Goal: Obtain resource: Download file/media

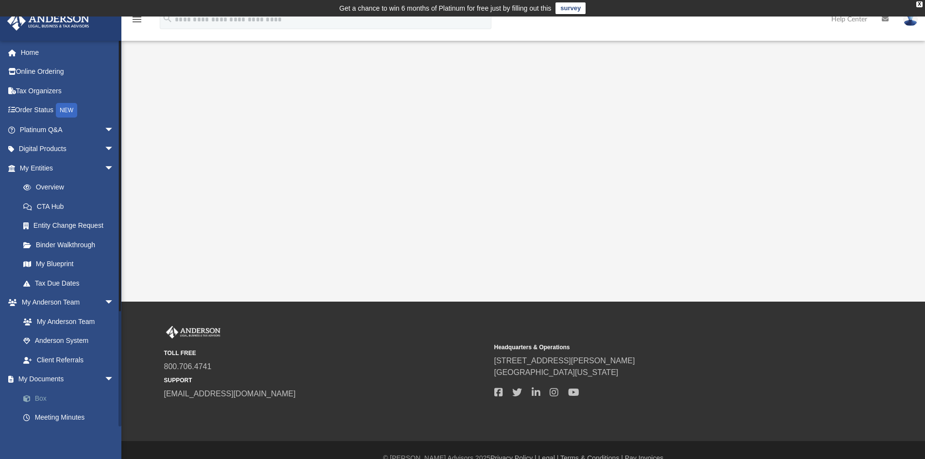
click at [42, 396] on link "Box" at bounding box center [71, 398] width 115 height 19
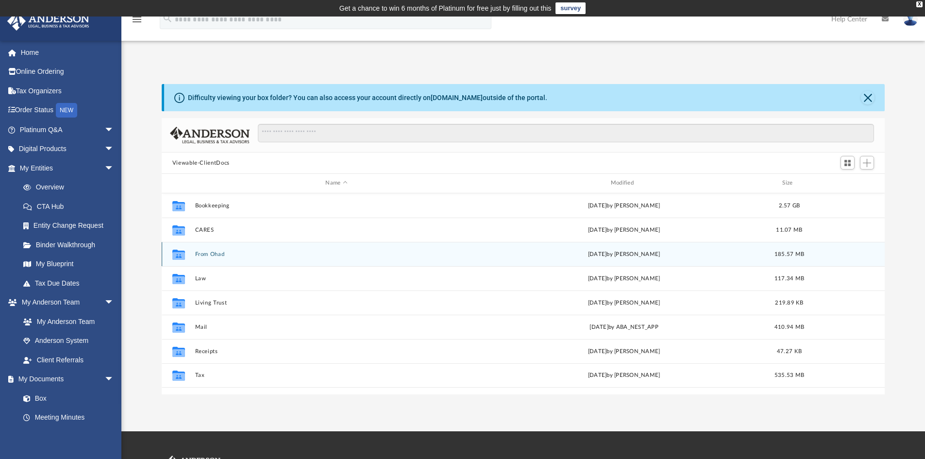
scroll to position [214, 716]
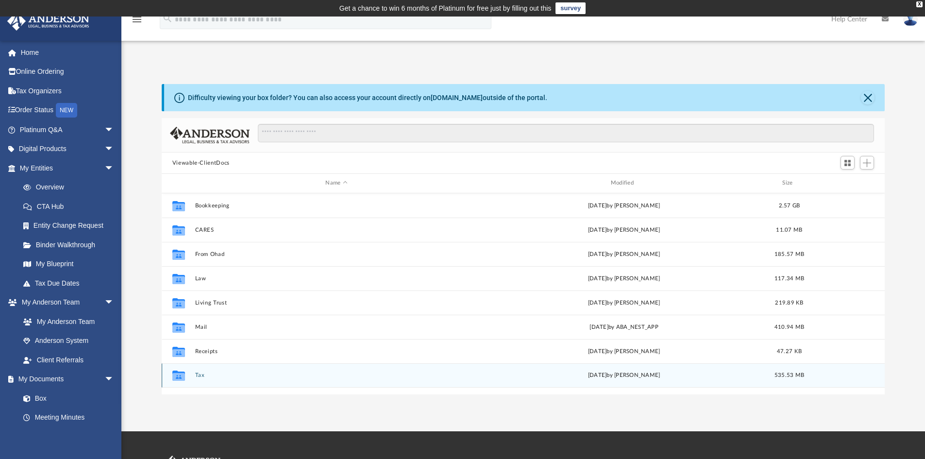
click at [198, 375] on button "Tax" at bounding box center [336, 375] width 283 height 6
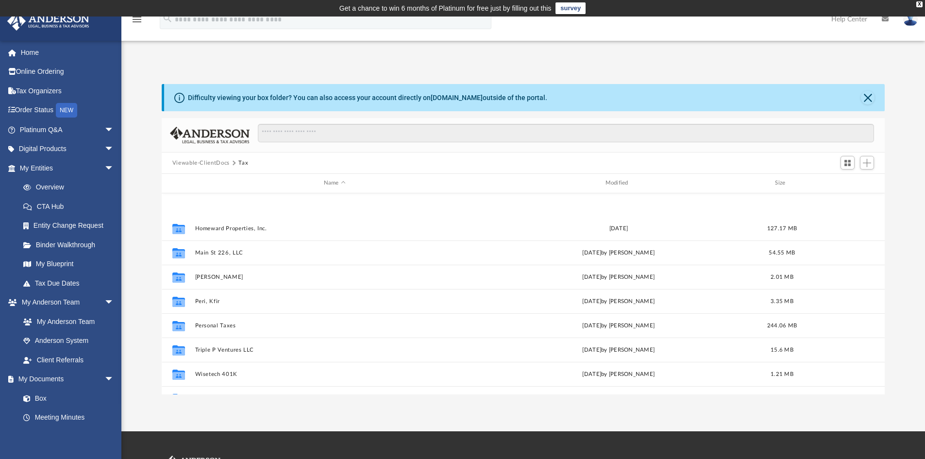
scroll to position [146, 0]
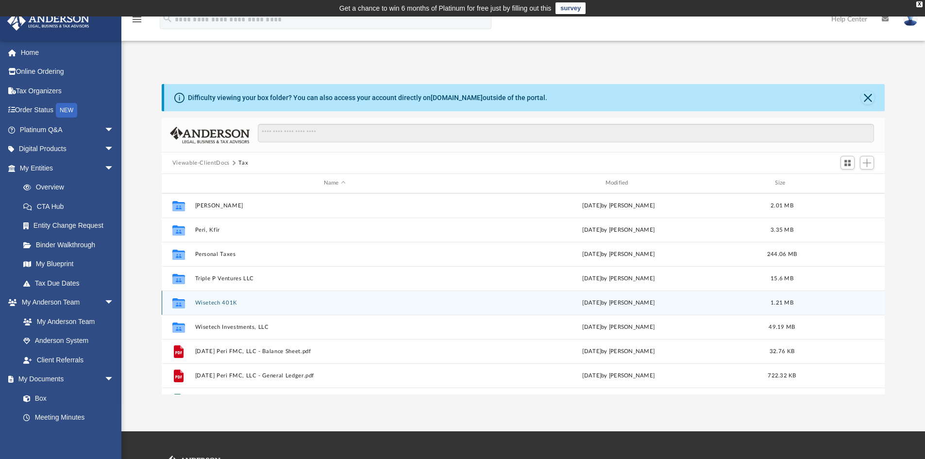
click at [211, 302] on button "Wisetech 401K" at bounding box center [335, 303] width 280 height 6
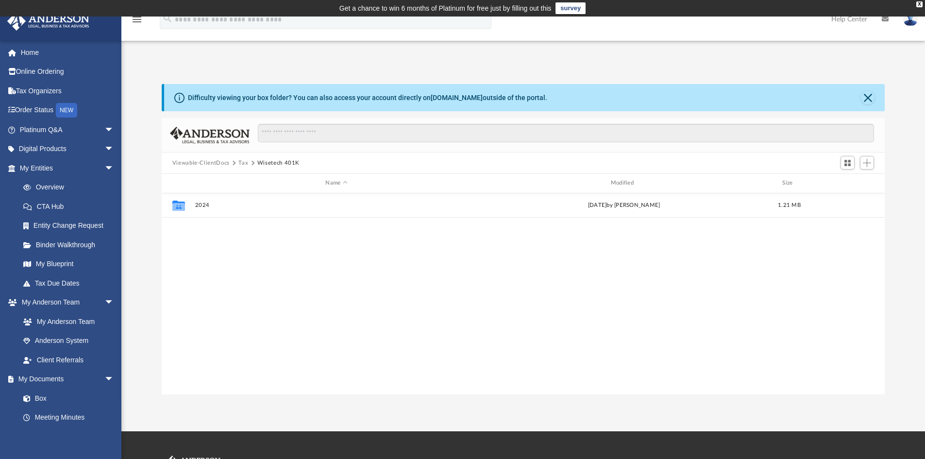
scroll to position [0, 0]
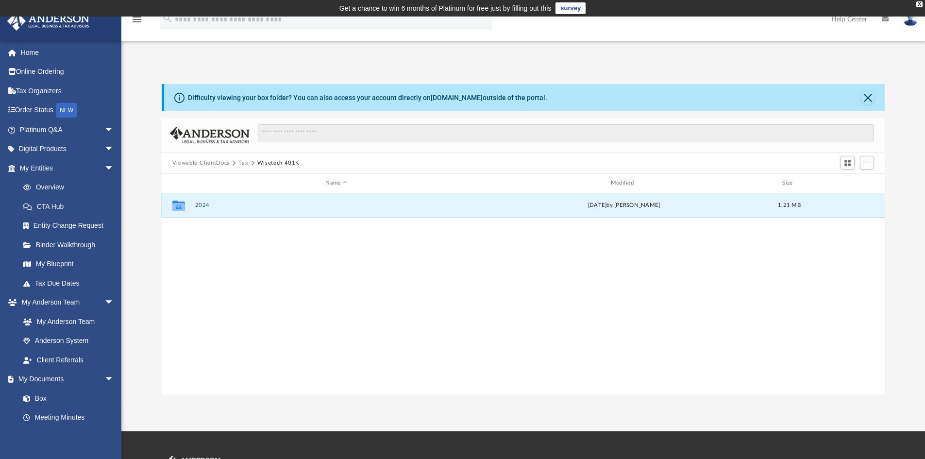
click at [197, 205] on button "2024" at bounding box center [336, 205] width 283 height 6
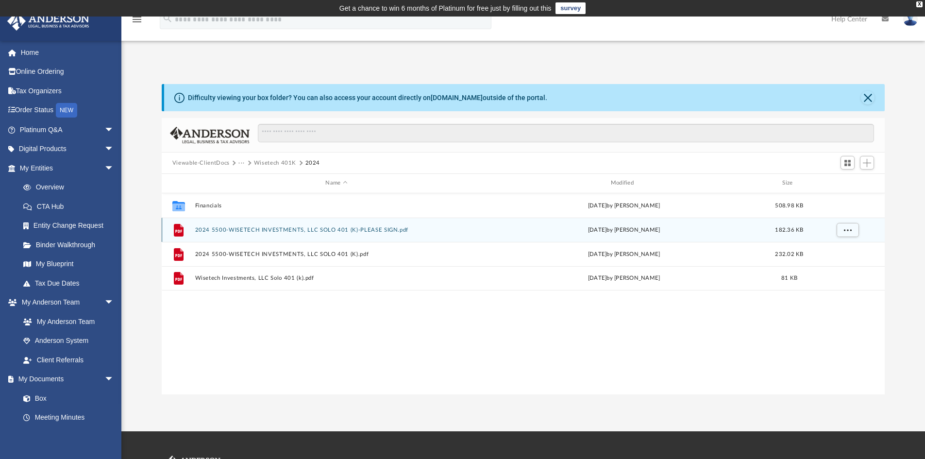
click at [277, 231] on button "2024 5500-WISETECH INVESTMENTS, LLC SOLO 401 (K)-PLEASE SIGN.pdf" at bounding box center [336, 230] width 283 height 6
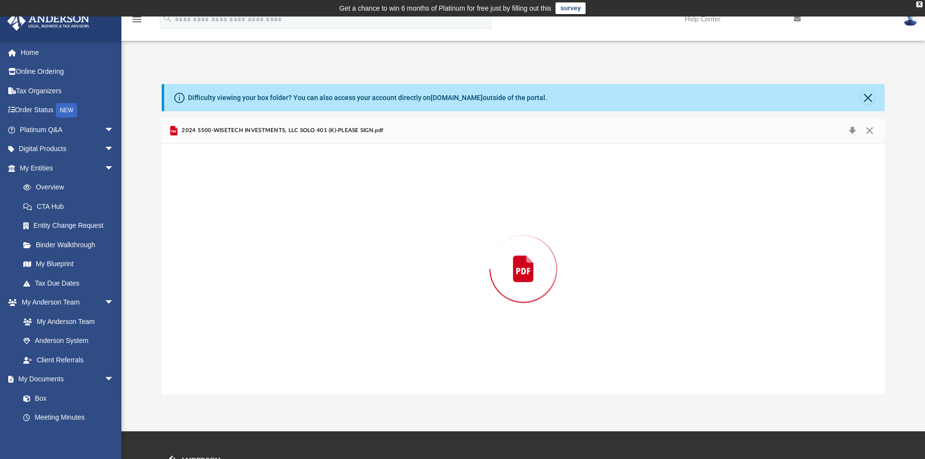
click at [277, 231] on div "Preview" at bounding box center [524, 269] width 724 height 251
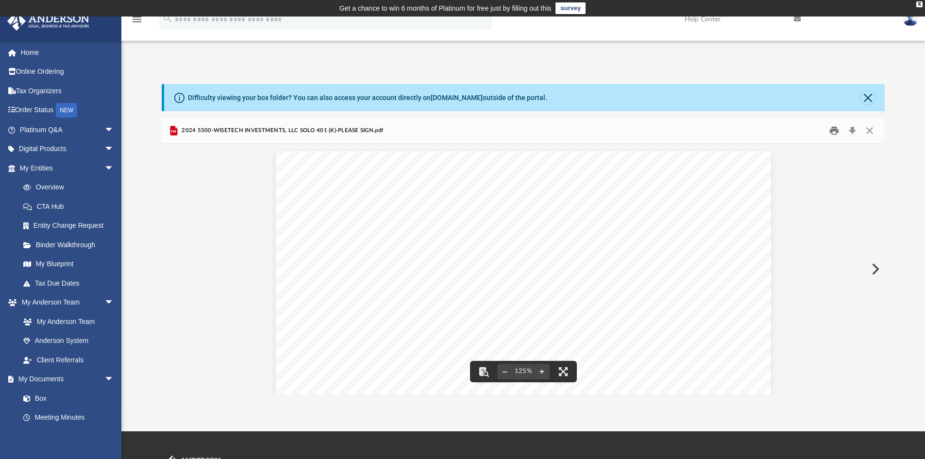
click at [835, 129] on button "Print" at bounding box center [834, 130] width 19 height 15
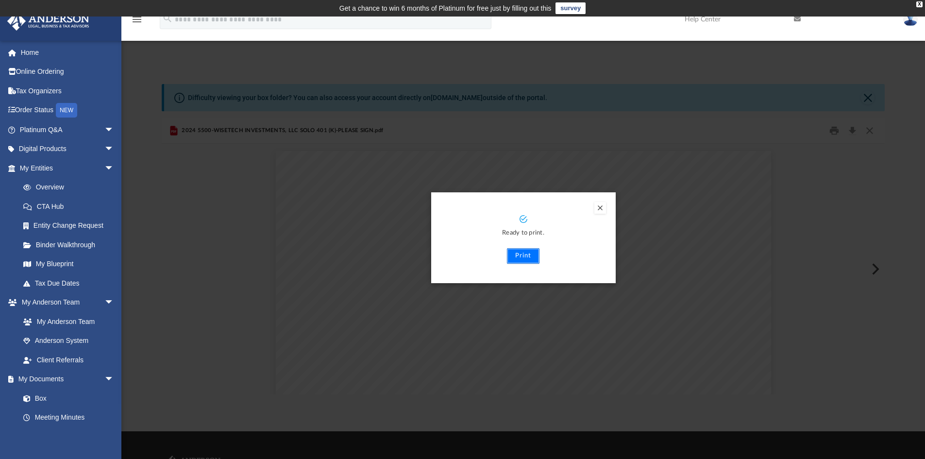
click at [525, 257] on button "Print" at bounding box center [523, 256] width 33 height 16
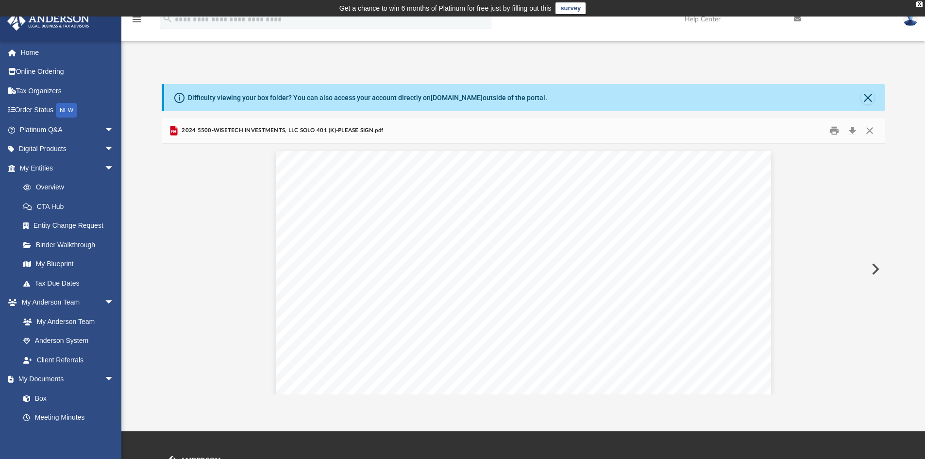
click at [876, 269] on button "Preview" at bounding box center [874, 269] width 21 height 27
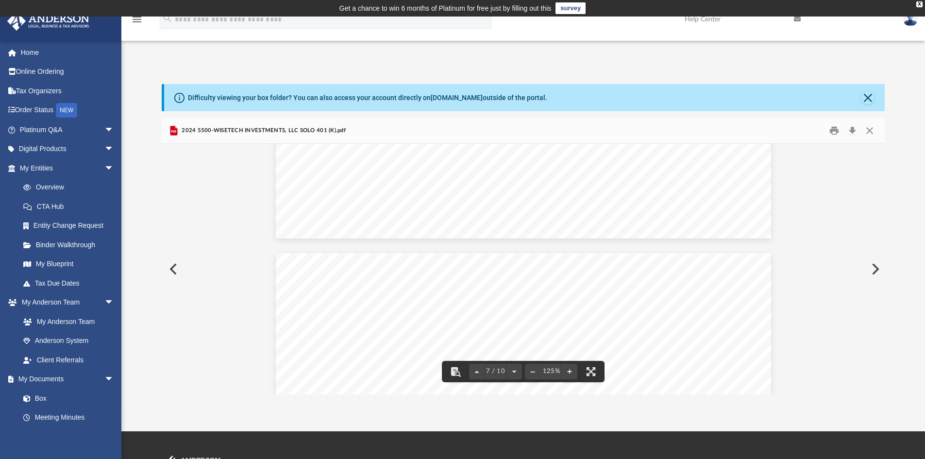
click at [877, 268] on button "Preview" at bounding box center [874, 269] width 21 height 27
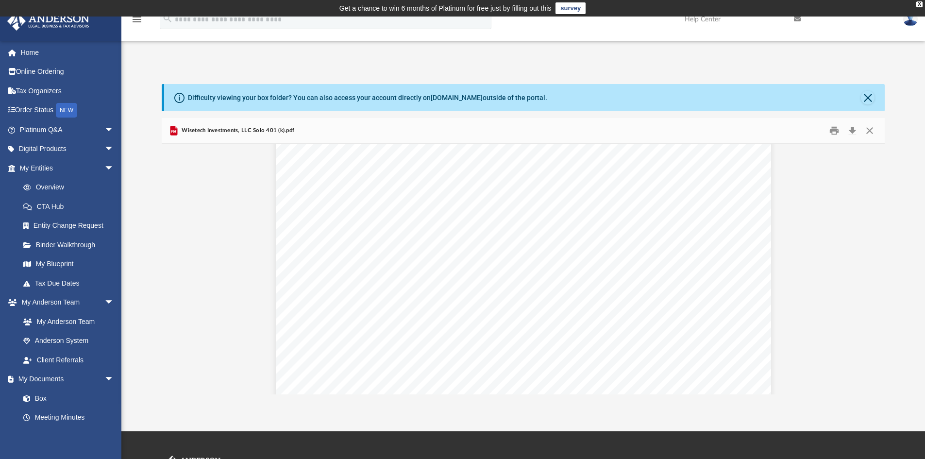
scroll to position [0, 0]
click at [173, 269] on button "Preview" at bounding box center [172, 269] width 21 height 27
click at [869, 131] on button "Close" at bounding box center [869, 130] width 17 height 15
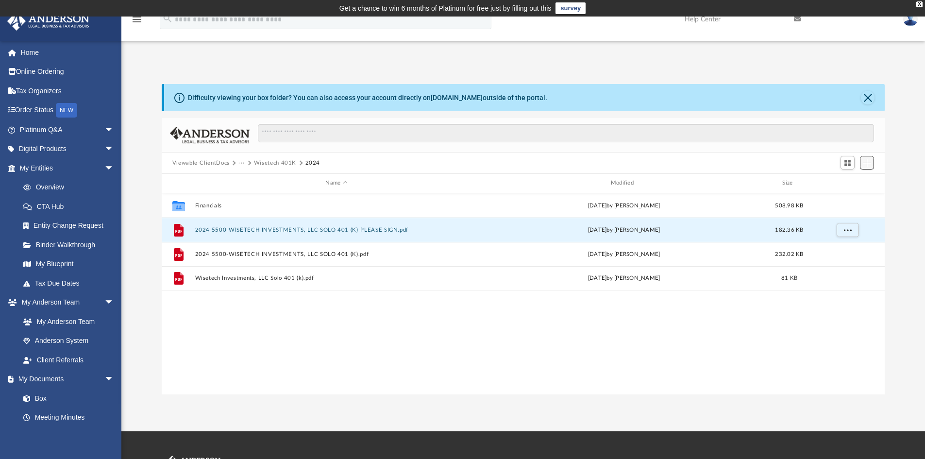
click at [869, 164] on span "Add" at bounding box center [867, 163] width 8 height 8
click at [850, 181] on li "Upload" at bounding box center [853, 182] width 31 height 10
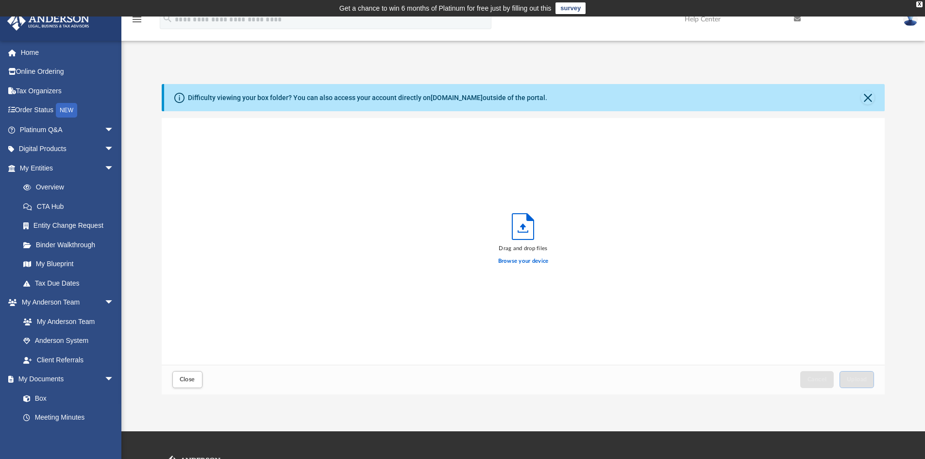
scroll to position [239, 716]
click at [852, 376] on span "Upload" at bounding box center [857, 379] width 20 height 6
